Goal: Information Seeking & Learning: Learn about a topic

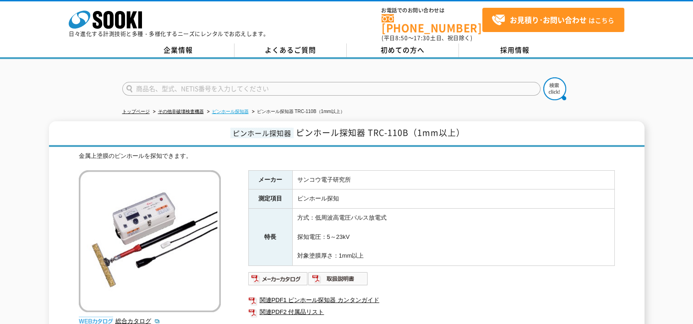
click at [240, 109] on link "ピンホール探知器" at bounding box center [230, 111] width 37 height 5
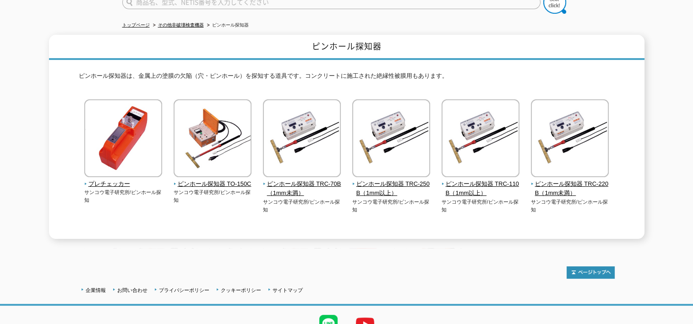
scroll to position [92, 0]
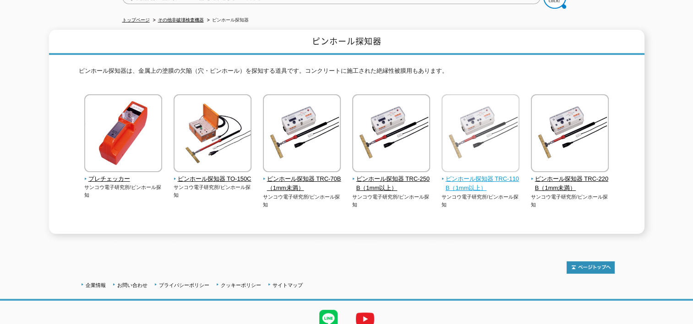
click at [480, 174] on span "ピンホール探知器 TRC-110B（1mm以上）" at bounding box center [480, 183] width 78 height 19
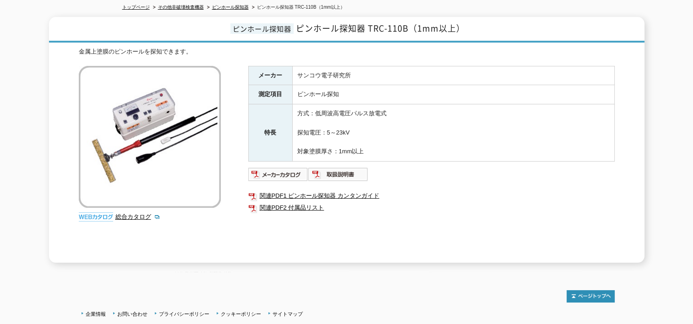
scroll to position [167, 0]
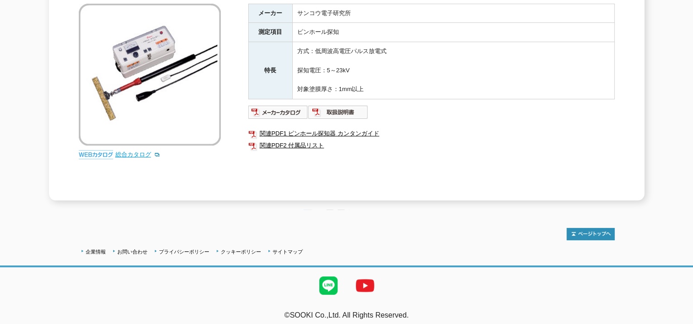
click at [127, 151] on link "総合カタログ" at bounding box center [137, 154] width 45 height 7
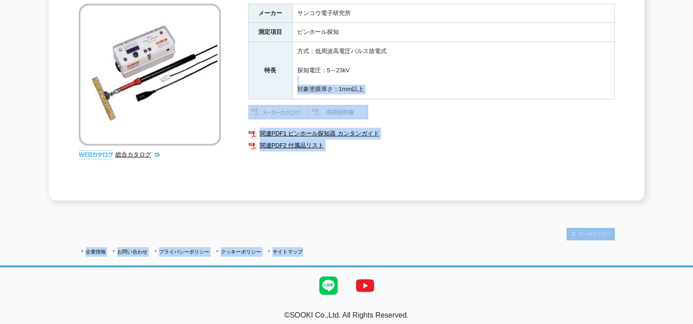
drag, startPoint x: 476, startPoint y: 69, endPoint x: 435, endPoint y: 230, distance: 166.6
click at [435, 236] on body "株式会社 ソーキ spMenu 日々進化する計測技術と多種・多様化するニーズにレンタルでお応えします。 お電話でのお問い合わせは 0120-856-990 (…" at bounding box center [346, 81] width 693 height 497
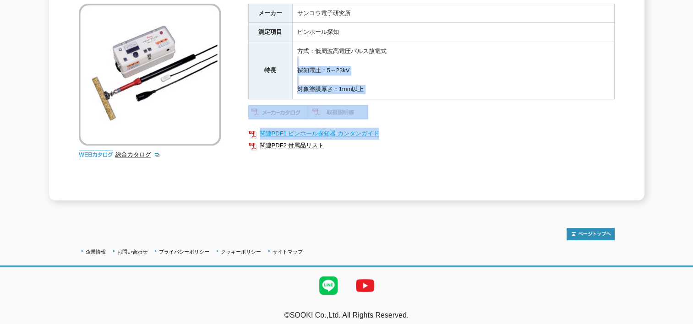
drag, startPoint x: 435, startPoint y: 230, endPoint x: 478, endPoint y: 125, distance: 113.1
click at [478, 125] on div "メーカー サンコウ電子研究所 測定項目 ピンホール探知 特長 方式：低周波高電圧パルス放電式 探知電圧：5～23kV 対象塗膜厚さ：1mm以上 関連PDF1 …" at bounding box center [431, 102] width 366 height 197
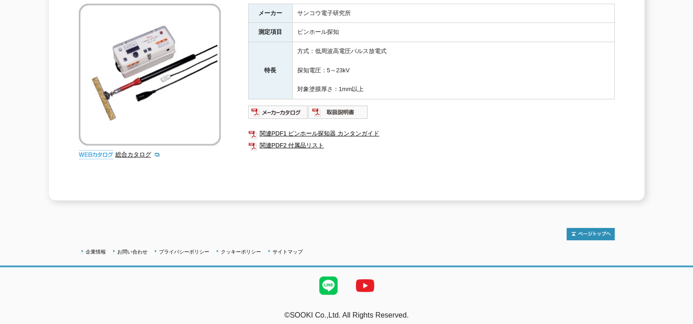
click at [665, 111] on div "ピンホール探知器 ピンホール探知器 TRC-110B（1mm以上） 金属上塗膜のピンホールを探知できます。 総合カタログ メーカー サンコウ電子研究所 測定項…" at bounding box center [346, 78] width 693 height 246
